Goal: Navigation & Orientation: Go to known website

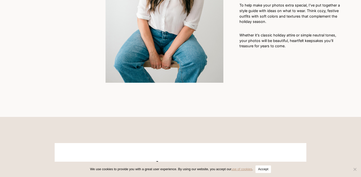
scroll to position [215, 0]
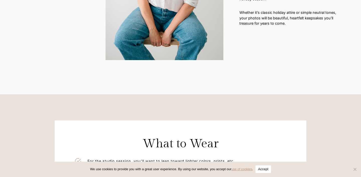
click at [263, 167] on button "Accept" at bounding box center [263, 169] width 15 height 8
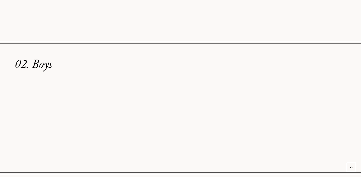
scroll to position [638, 0]
